Goal: Information Seeking & Learning: Learn about a topic

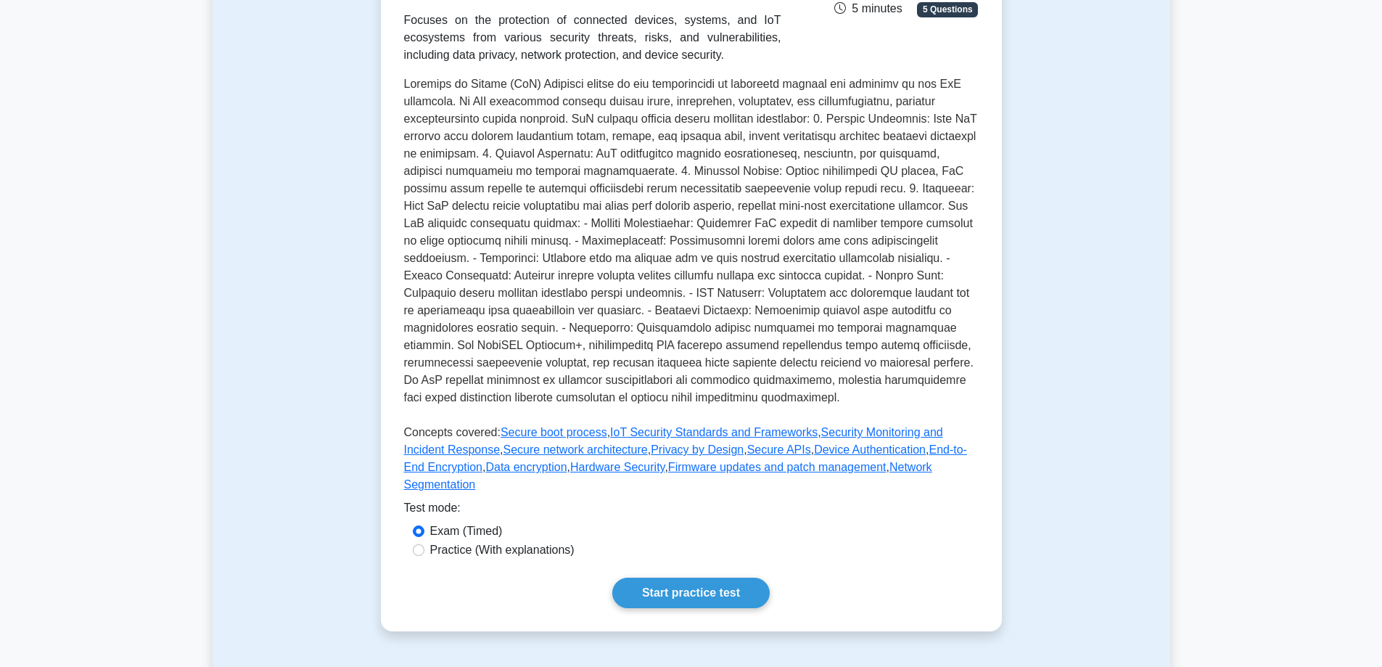
scroll to position [285, 0]
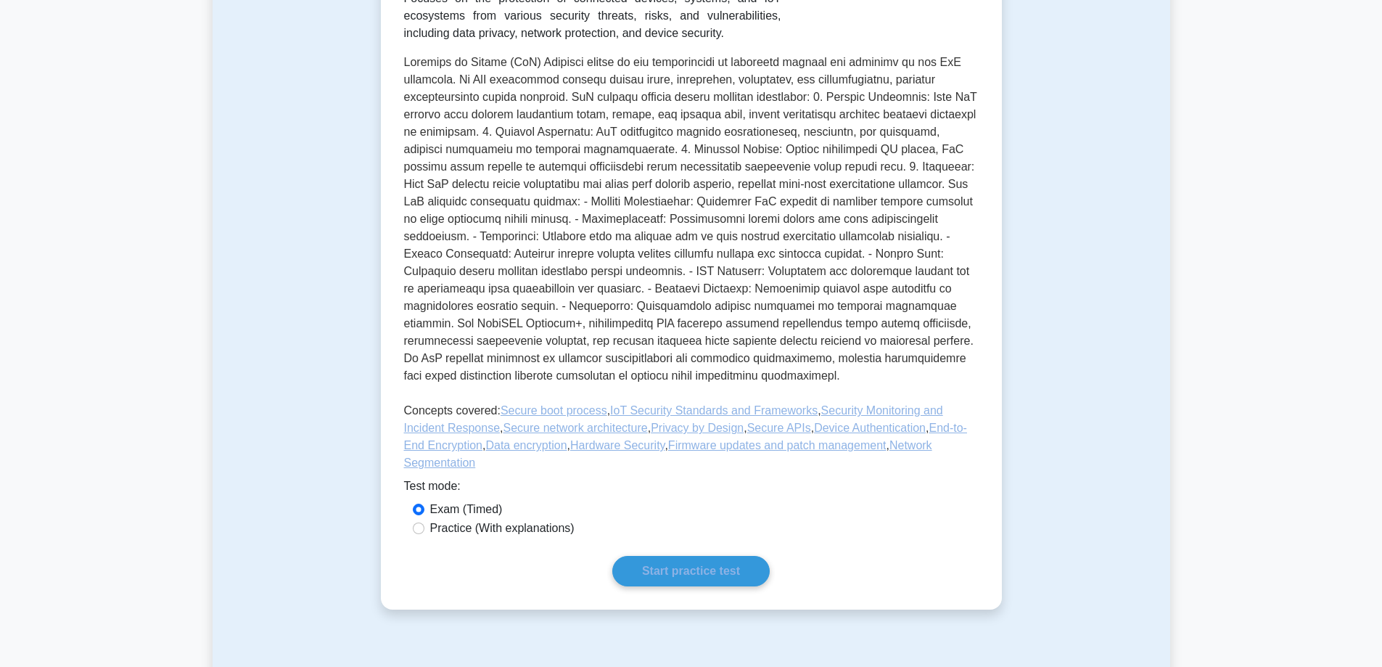
click at [565, 109] on p at bounding box center [691, 222] width 575 height 337
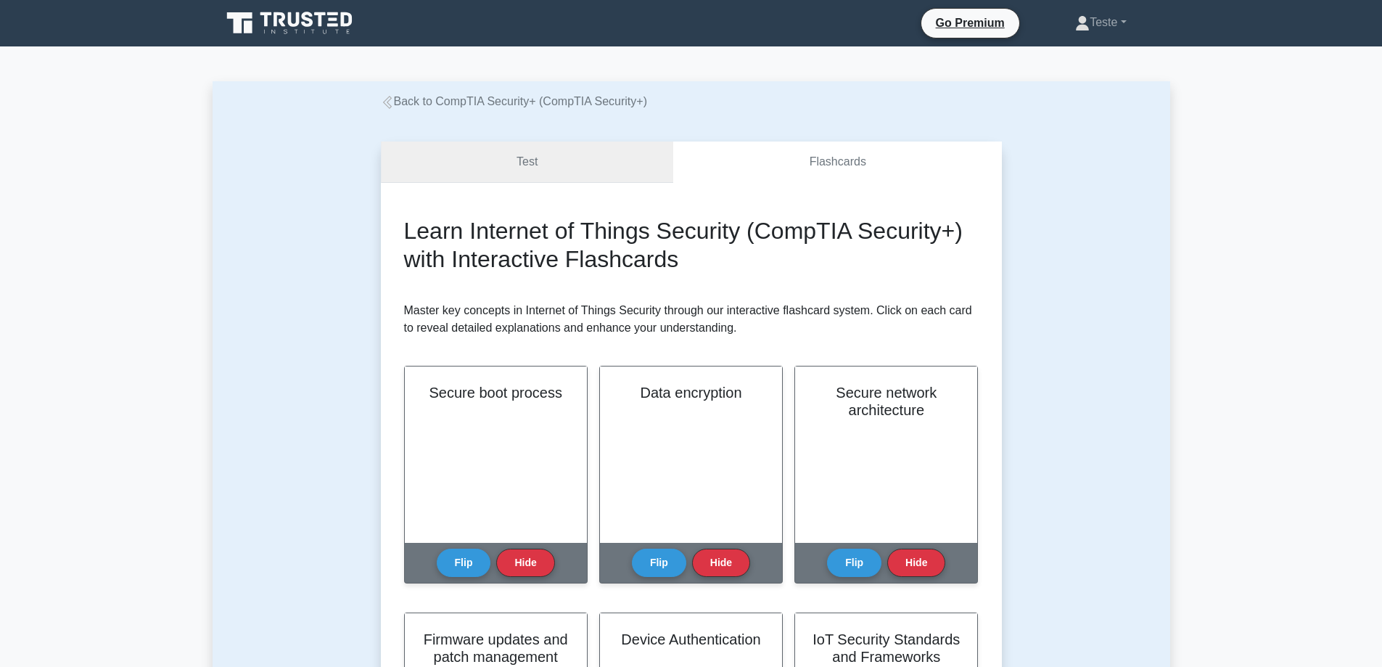
click at [544, 157] on link "Test" at bounding box center [527, 161] width 293 height 41
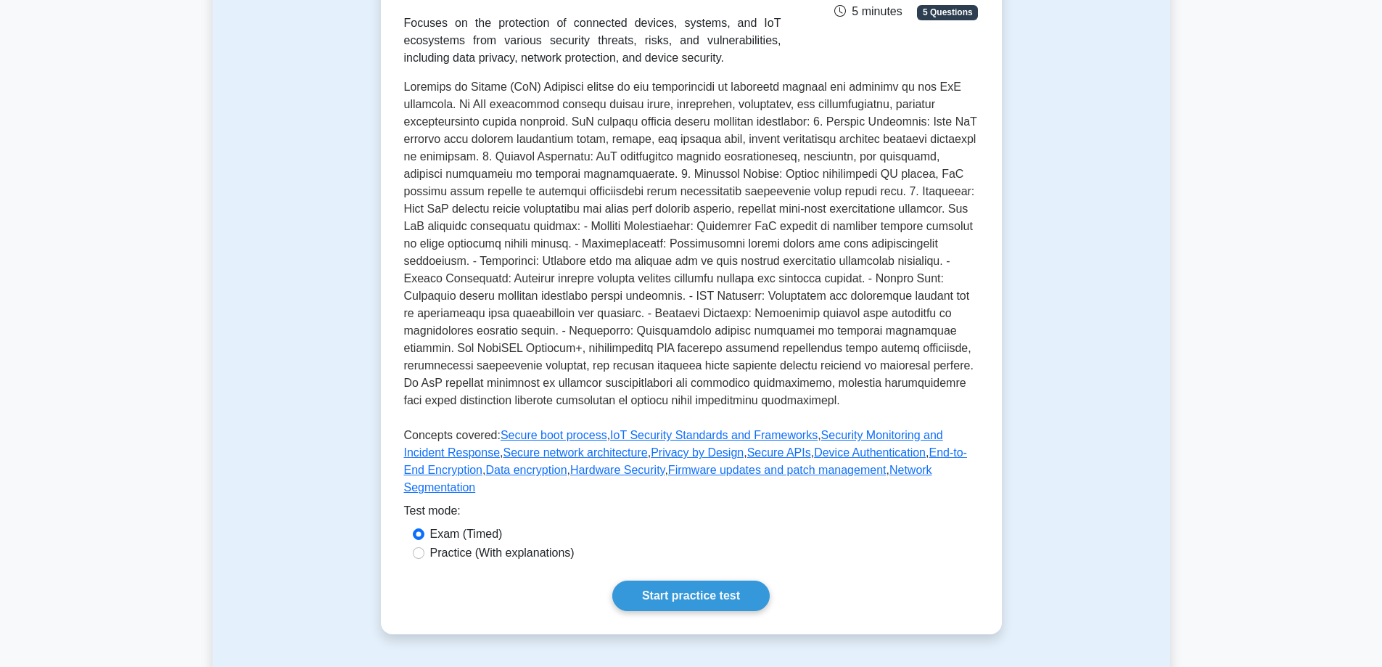
scroll to position [290, 0]
